Goal: Task Accomplishment & Management: Manage account settings

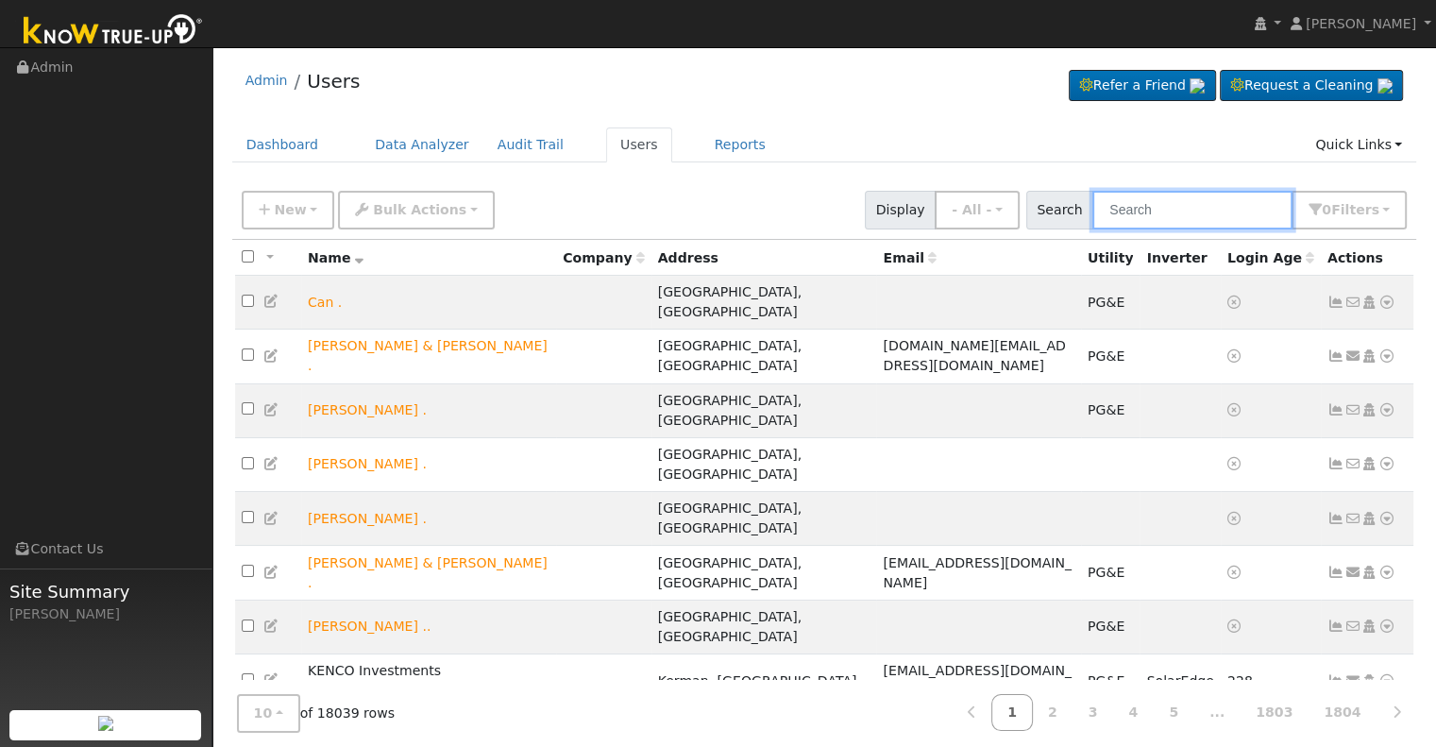
click at [1214, 199] on input "text" at bounding box center [1193, 210] width 200 height 39
paste input "[PERSON_NAME]"
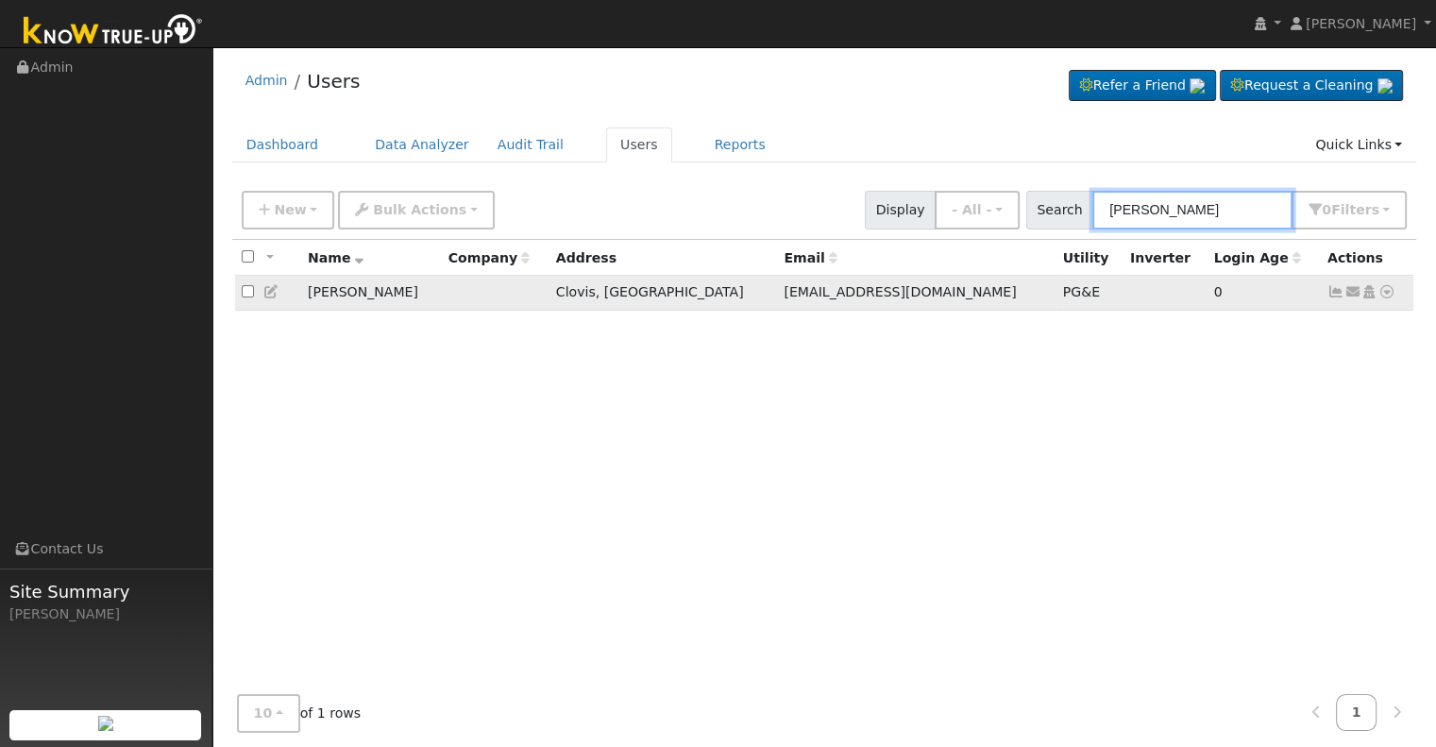
type input "[PERSON_NAME]"
click at [1337, 295] on icon at bounding box center [1336, 291] width 17 height 13
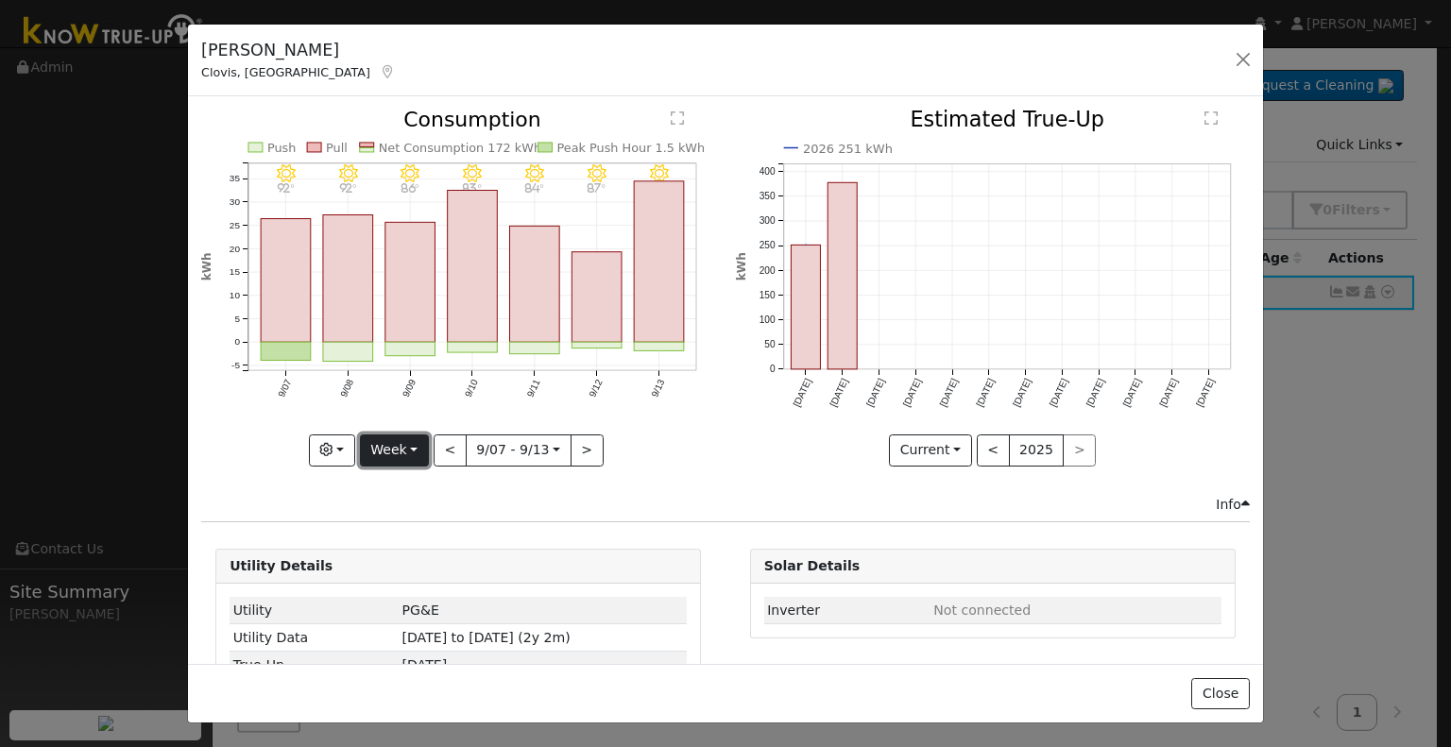
click at [412, 443] on button "Week" at bounding box center [394, 450] width 69 height 32
click at [419, 541] on link "Month" at bounding box center [426, 541] width 131 height 26
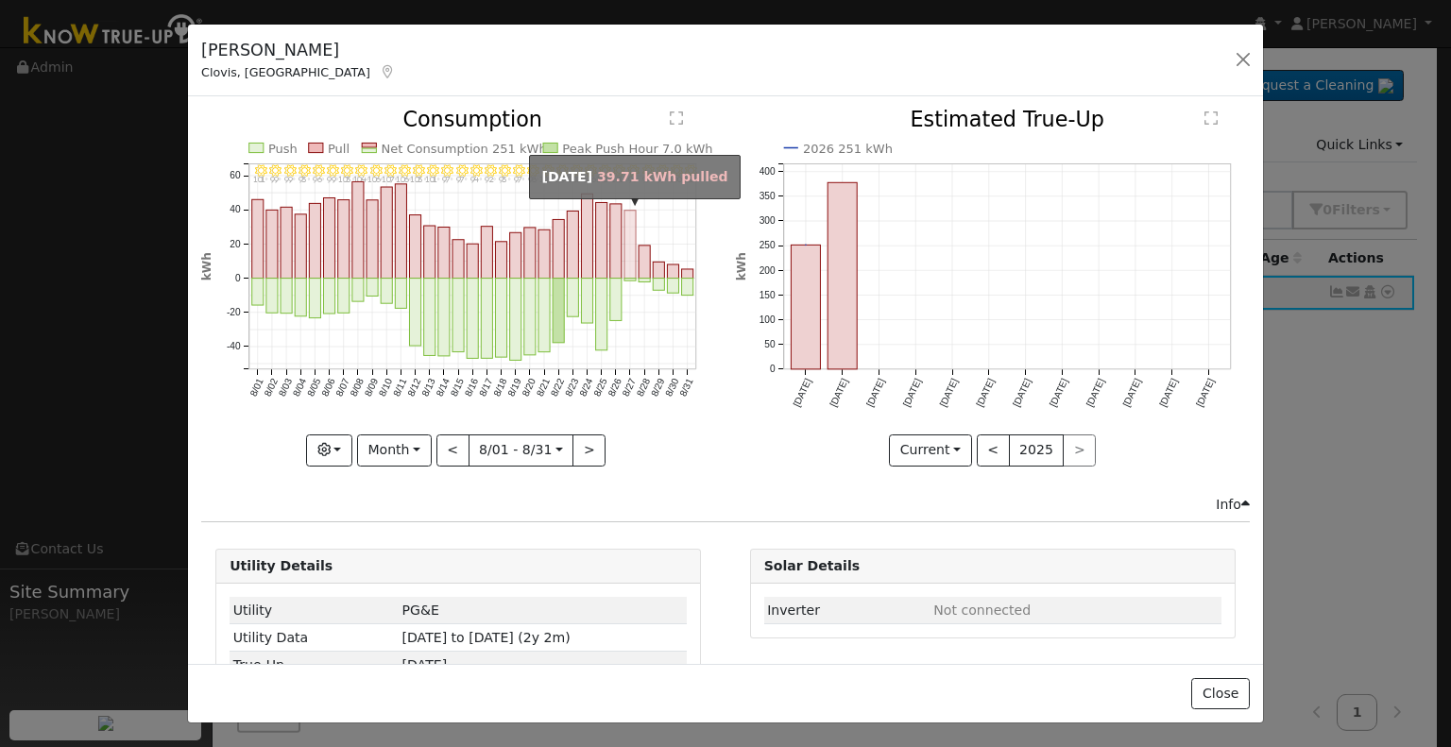
click at [624, 271] on rect "onclick=""" at bounding box center [629, 245] width 11 height 68
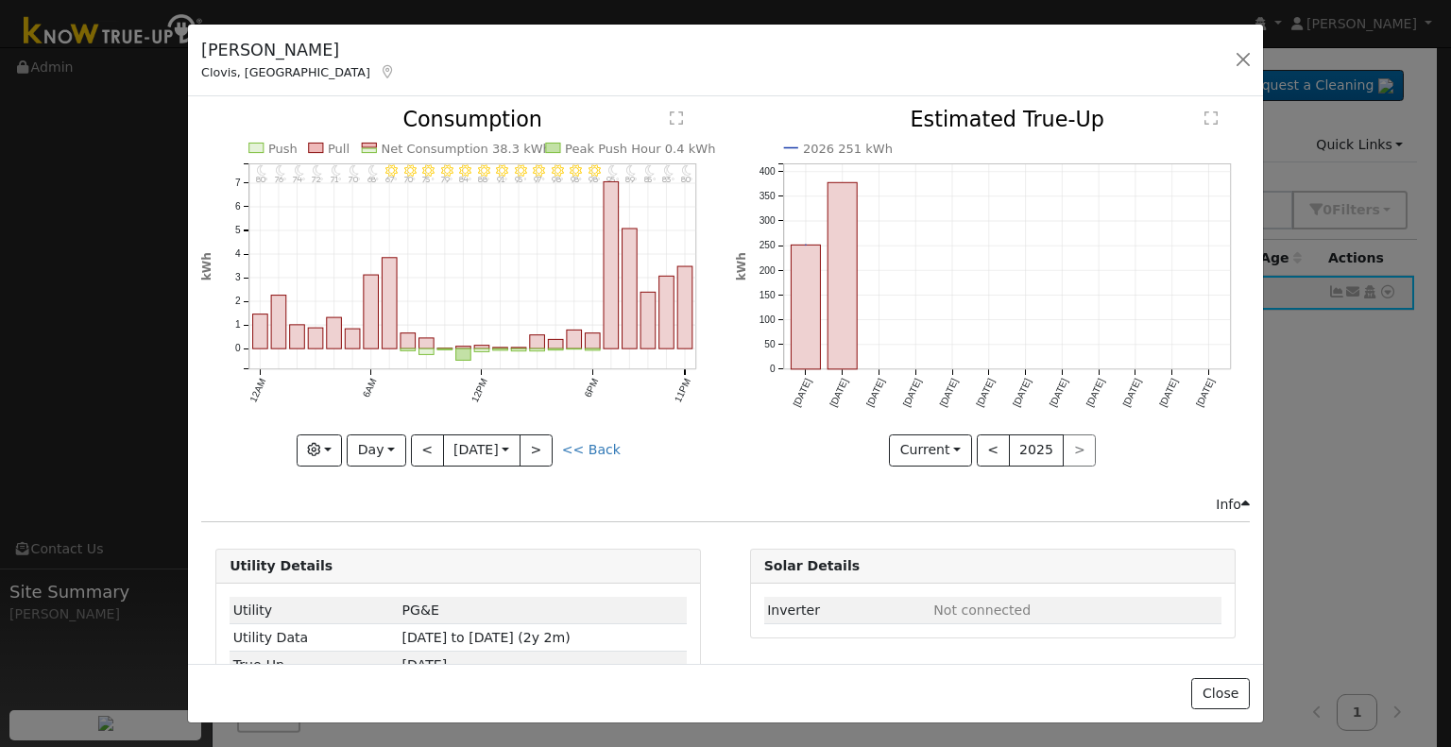
drag, startPoint x: 554, startPoint y: 3, endPoint x: 740, endPoint y: 44, distance: 190.6
click at [741, 44] on div "[PERSON_NAME], [GEOGRAPHIC_DATA] Default Account Default Account [STREET_ADDRES…" at bounding box center [725, 61] width 1075 height 73
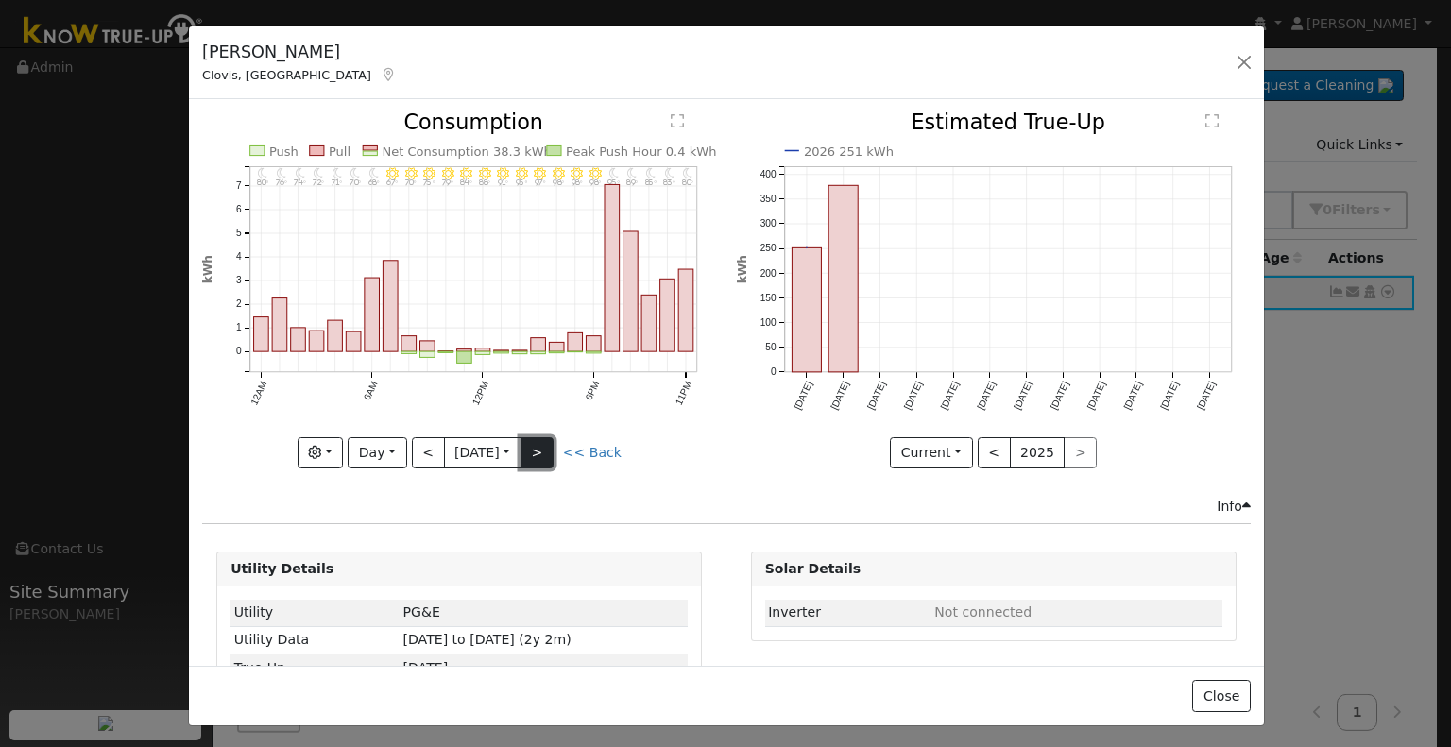
click at [540, 447] on button ">" at bounding box center [536, 453] width 33 height 32
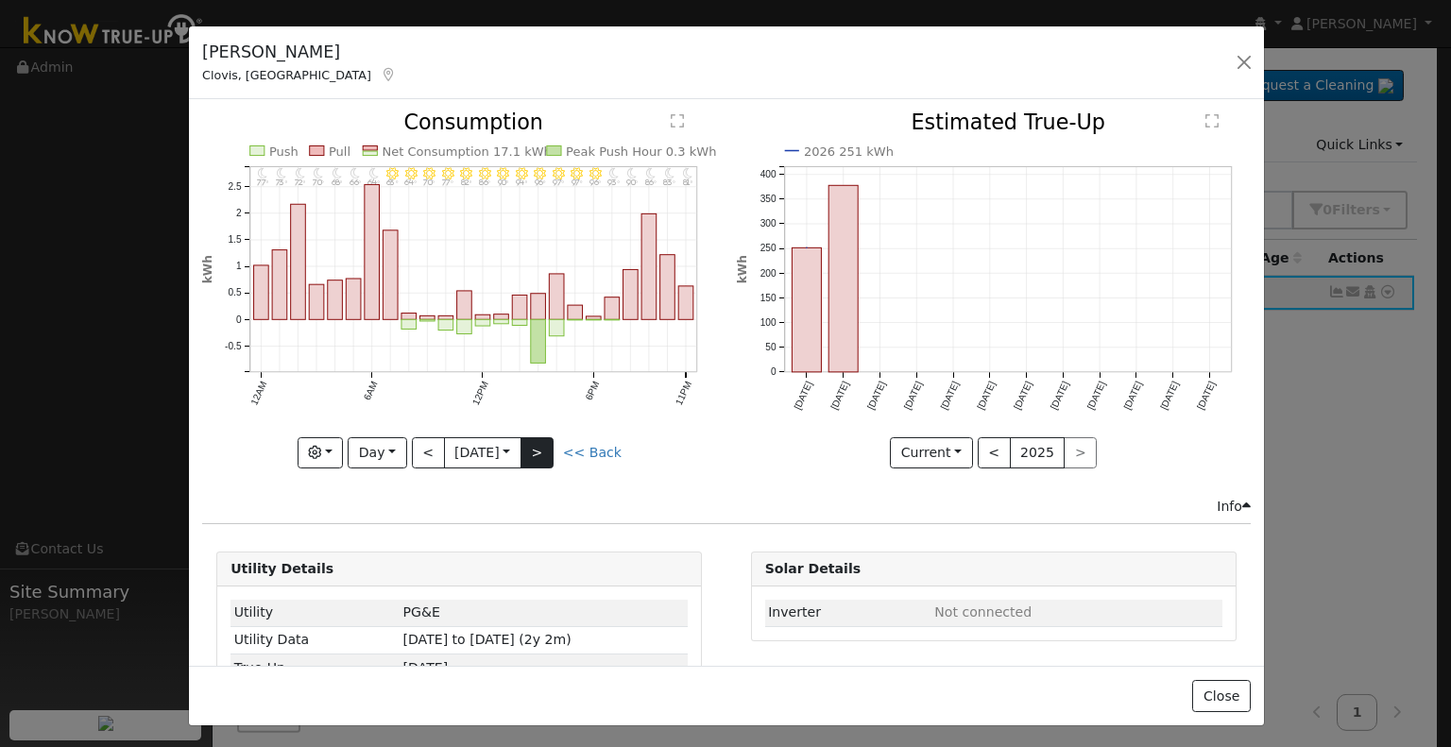
click at [540, 447] on div "11PM - Clear 81° 10PM - Clear 83° 9PM - MostlyClear 86° 8PM - Clear 90° 7PM - C…" at bounding box center [459, 290] width 514 height 356
click at [540, 447] on button ">" at bounding box center [536, 453] width 33 height 32
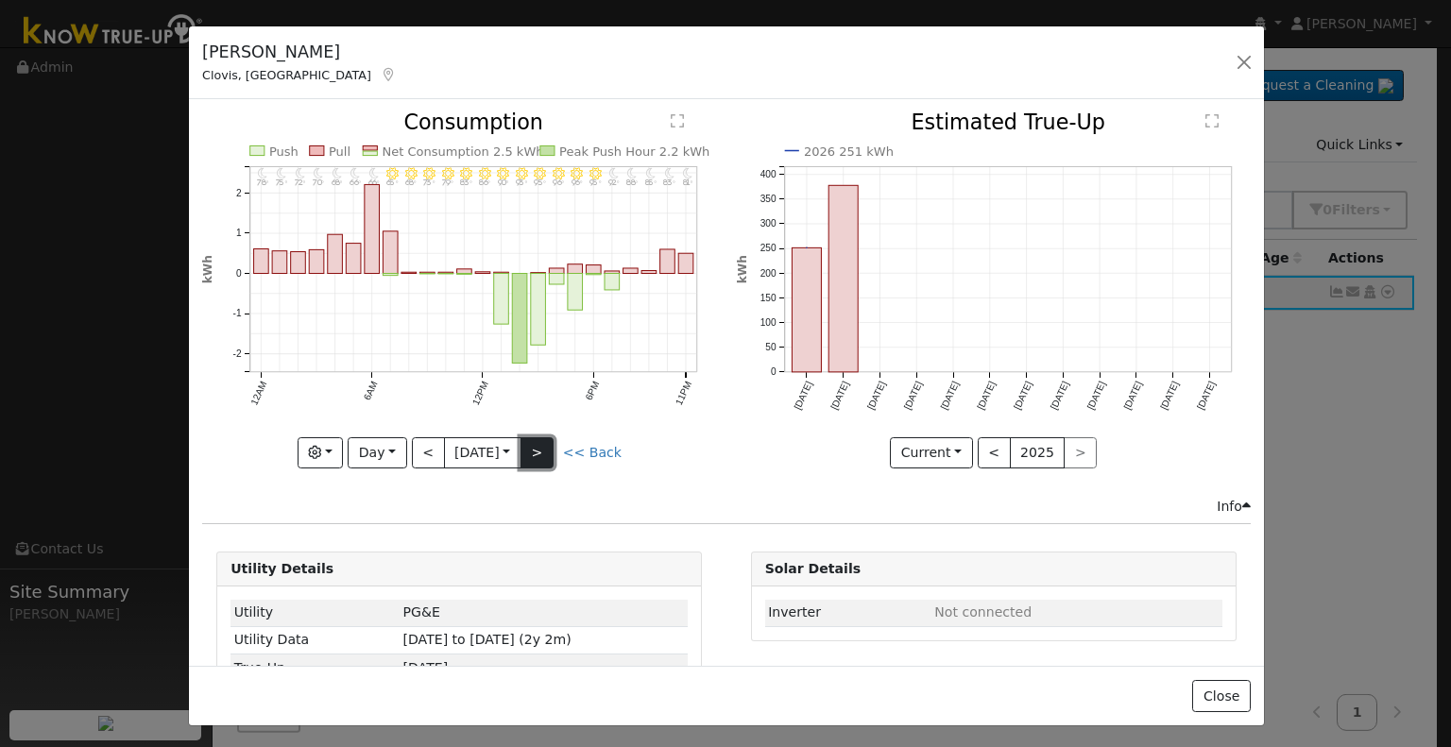
click at [540, 447] on button ">" at bounding box center [536, 453] width 33 height 32
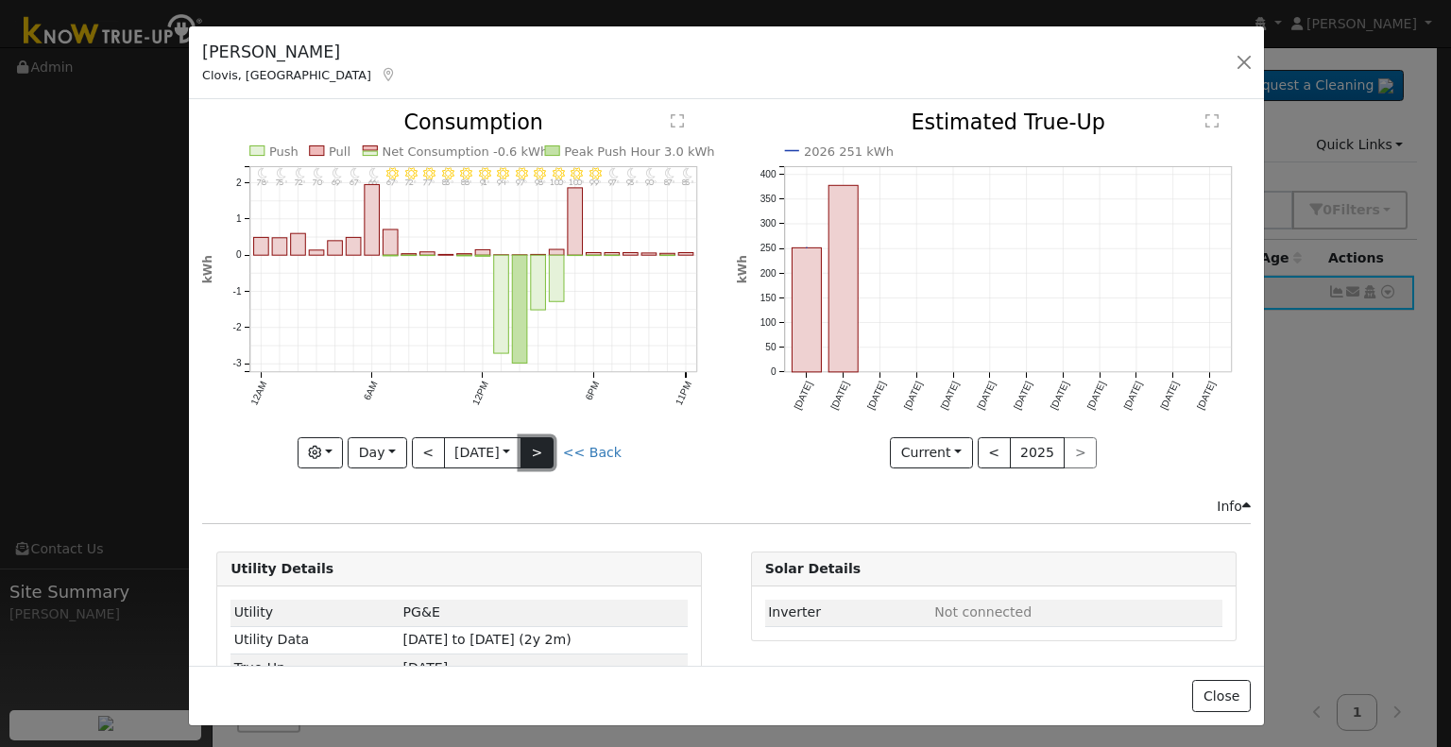
click at [540, 447] on button ">" at bounding box center [536, 453] width 33 height 32
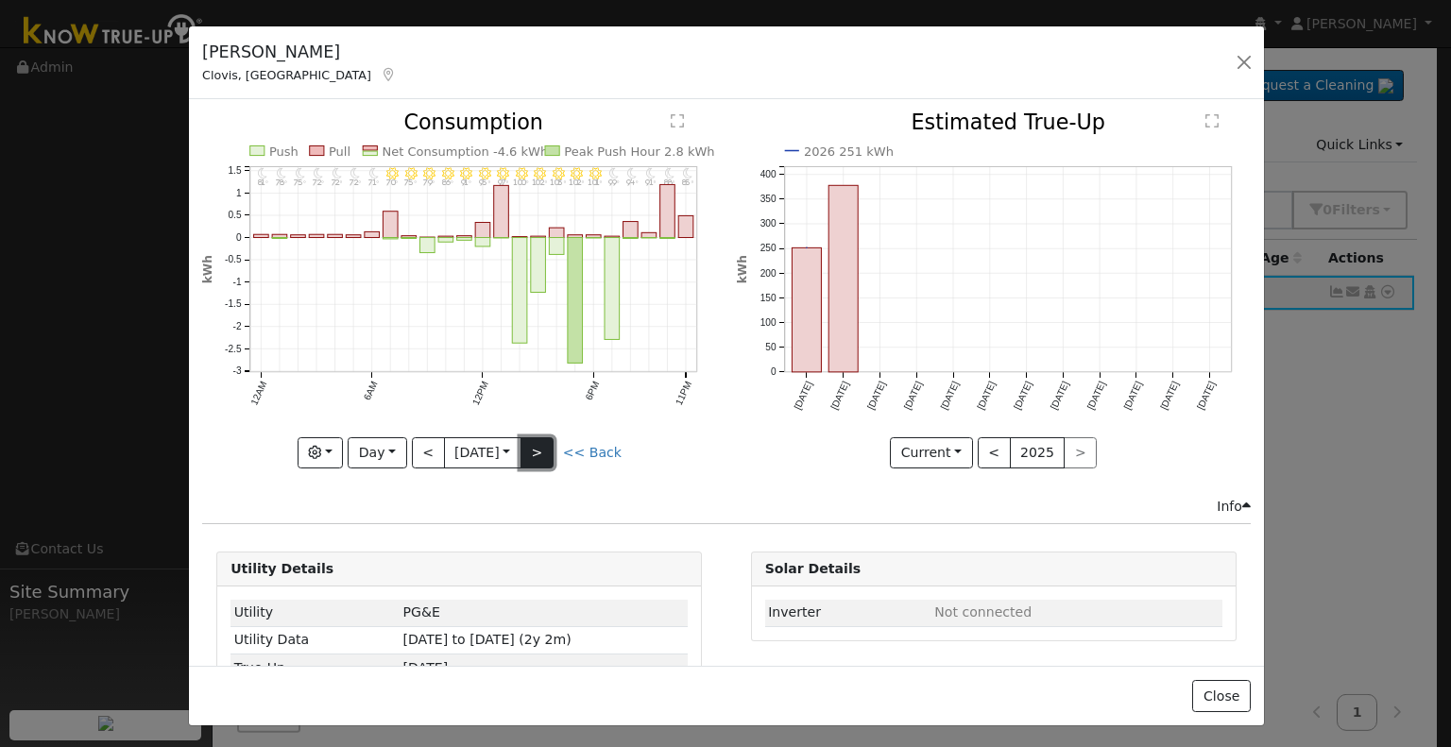
click at [544, 442] on button ">" at bounding box center [536, 453] width 33 height 32
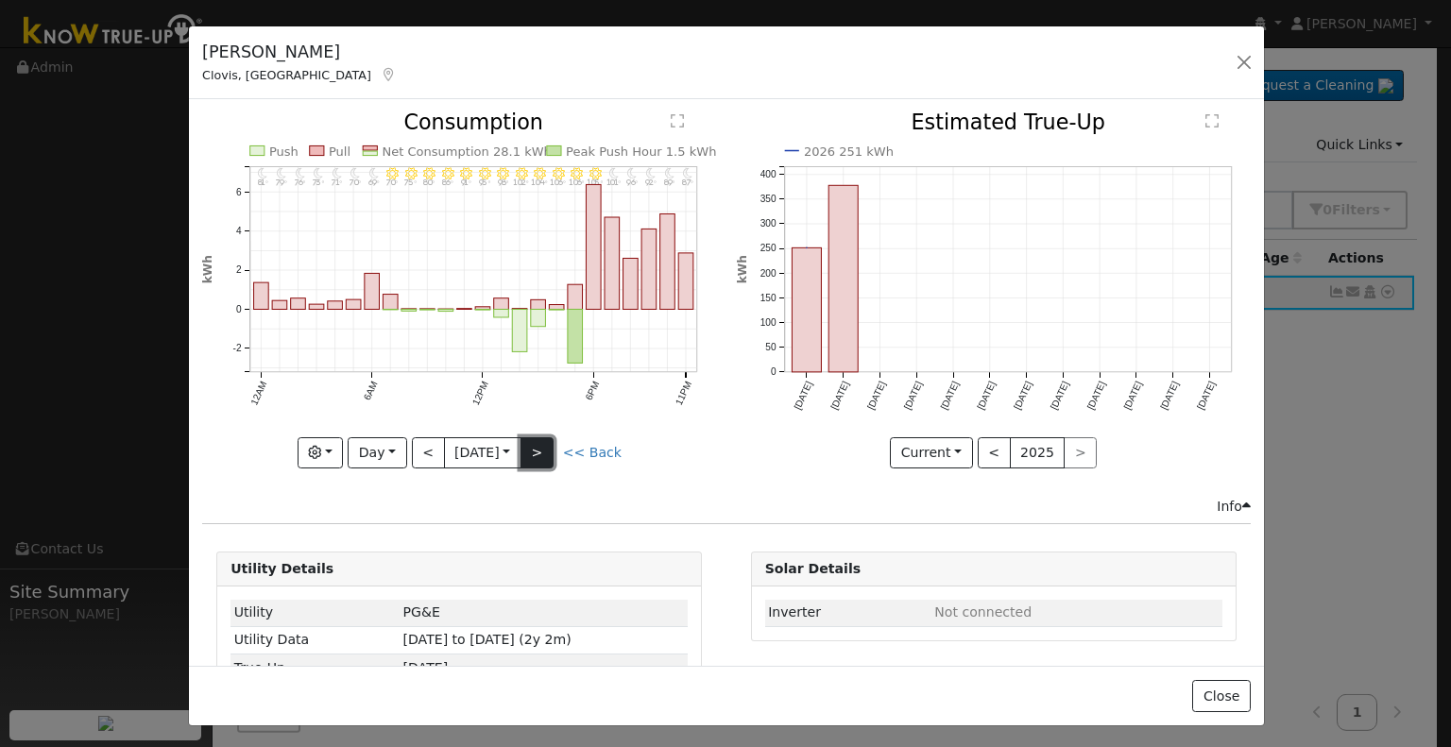
click at [544, 442] on button ">" at bounding box center [536, 453] width 33 height 32
type input "[DATE]"
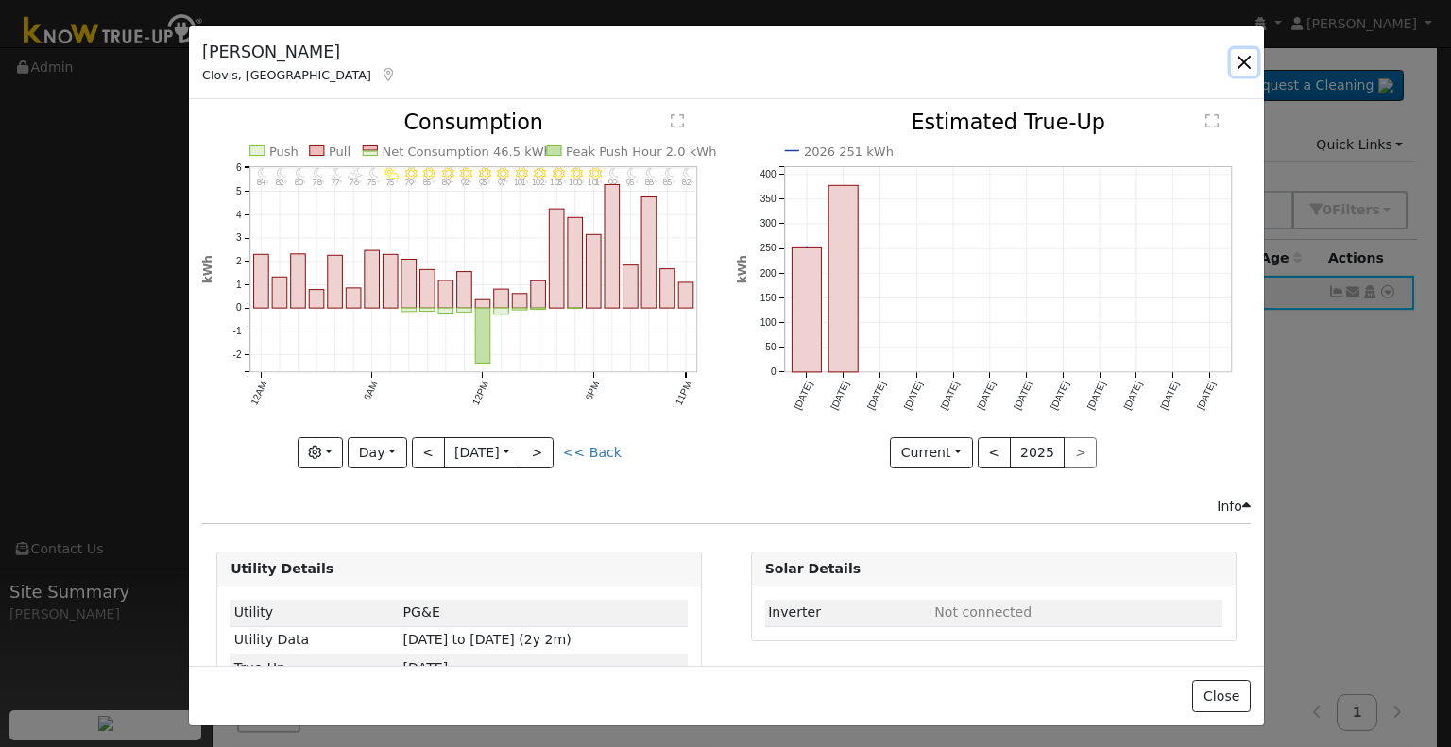
click at [1239, 63] on button "button" at bounding box center [1244, 62] width 26 height 26
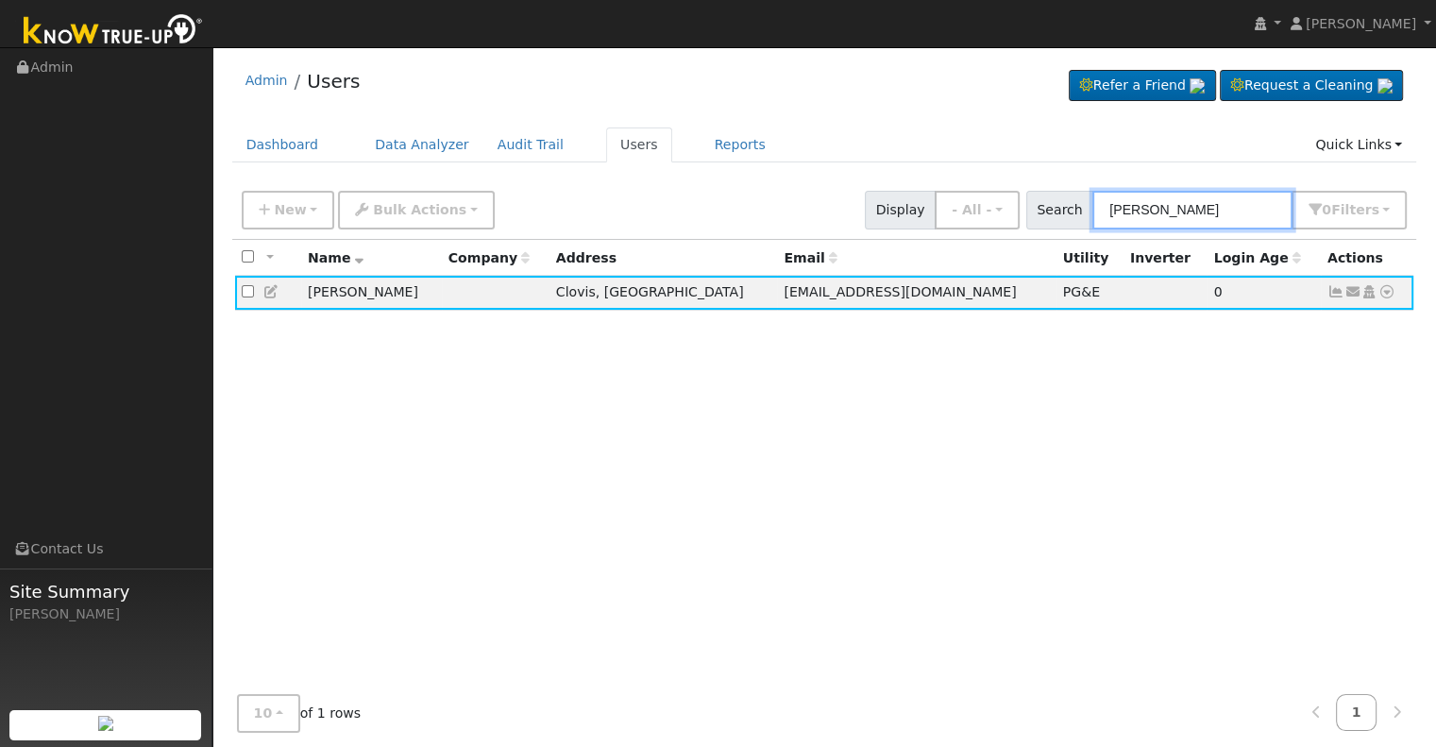
drag, startPoint x: 1216, startPoint y: 201, endPoint x: 1071, endPoint y: 222, distance: 146.9
click at [1071, 222] on div "Search [PERSON_NAME] 0 Filter s Role Show - All - Show Leads Admin Billing Admi…" at bounding box center [1218, 210] width 382 height 39
paste input "[PERSON_NAME]"
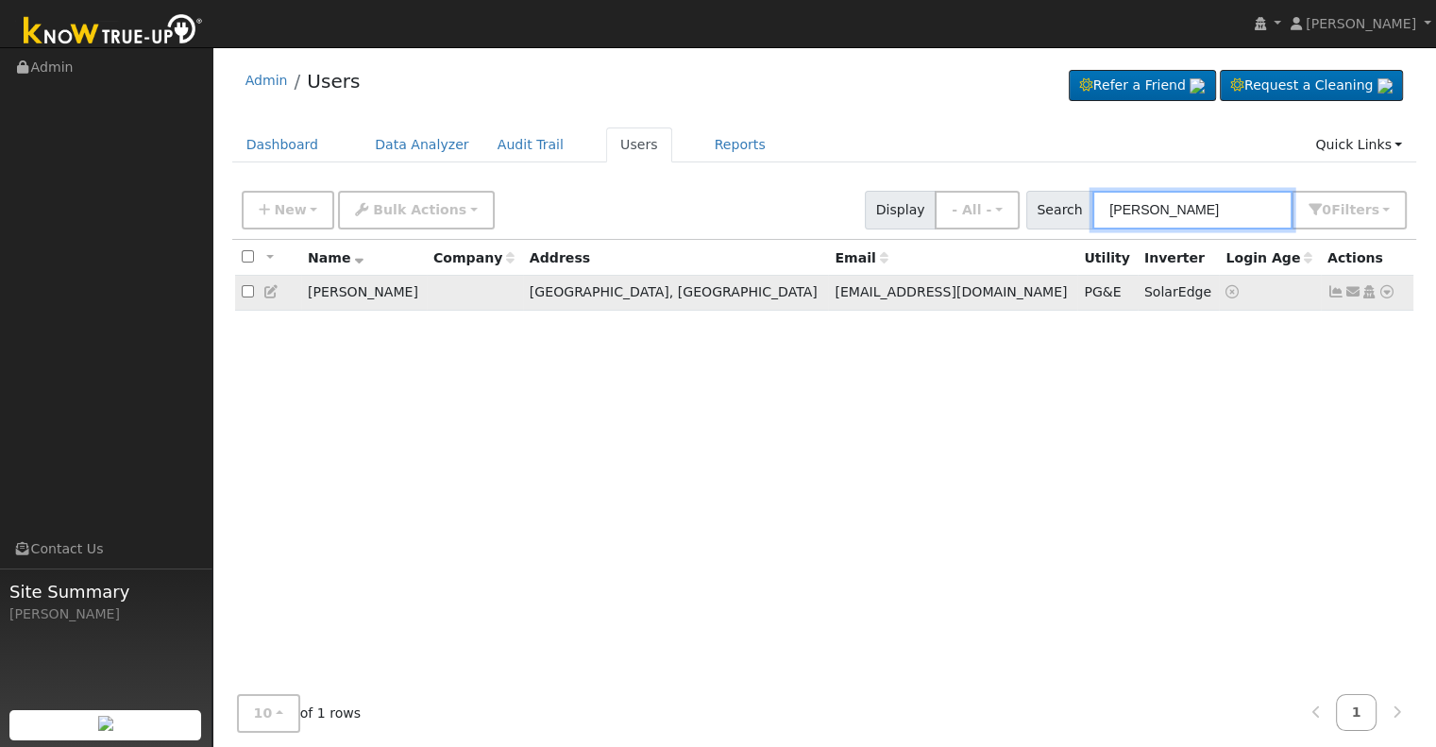
type input "[PERSON_NAME]"
click at [1330, 297] on icon at bounding box center [1336, 291] width 17 height 13
